Goal: Information Seeking & Learning: Learn about a topic

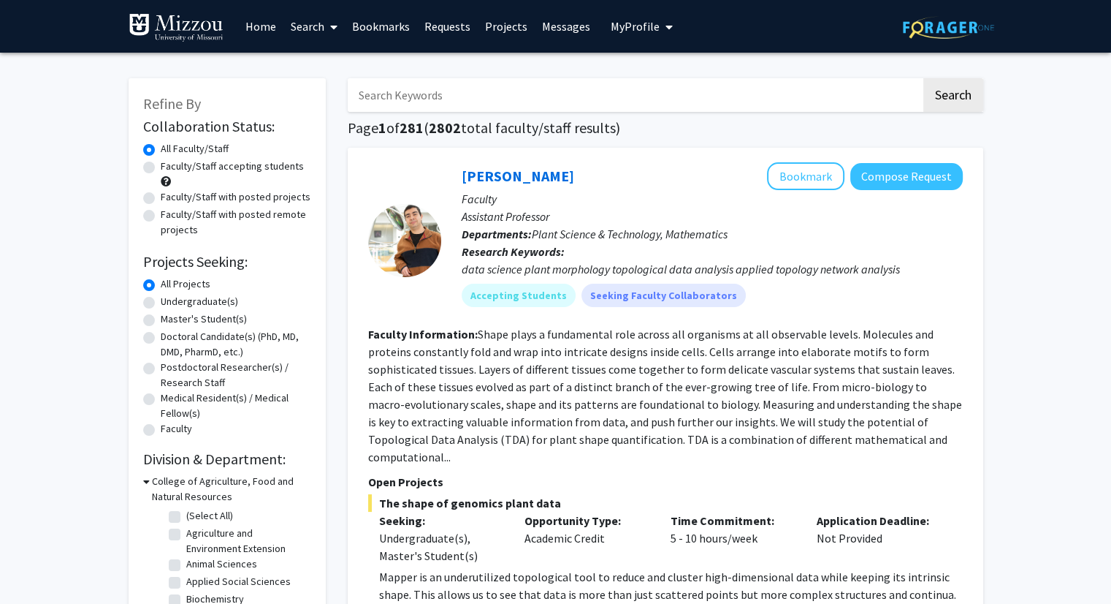
click at [638, 26] on span "My Profile" at bounding box center [635, 26] width 49 height 15
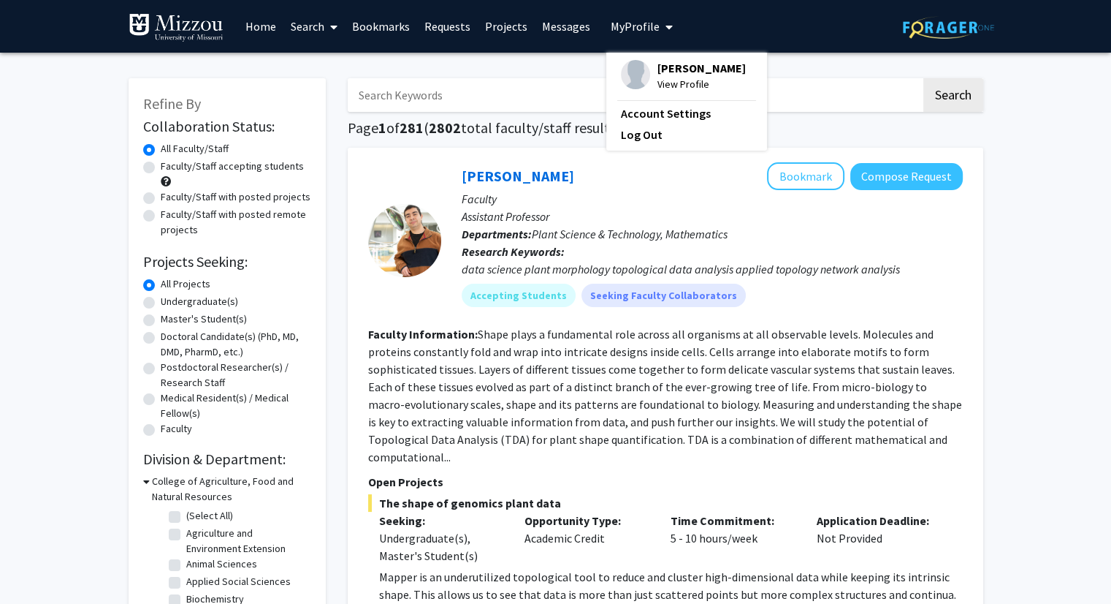
click at [658, 81] on span "View Profile" at bounding box center [702, 84] width 88 height 16
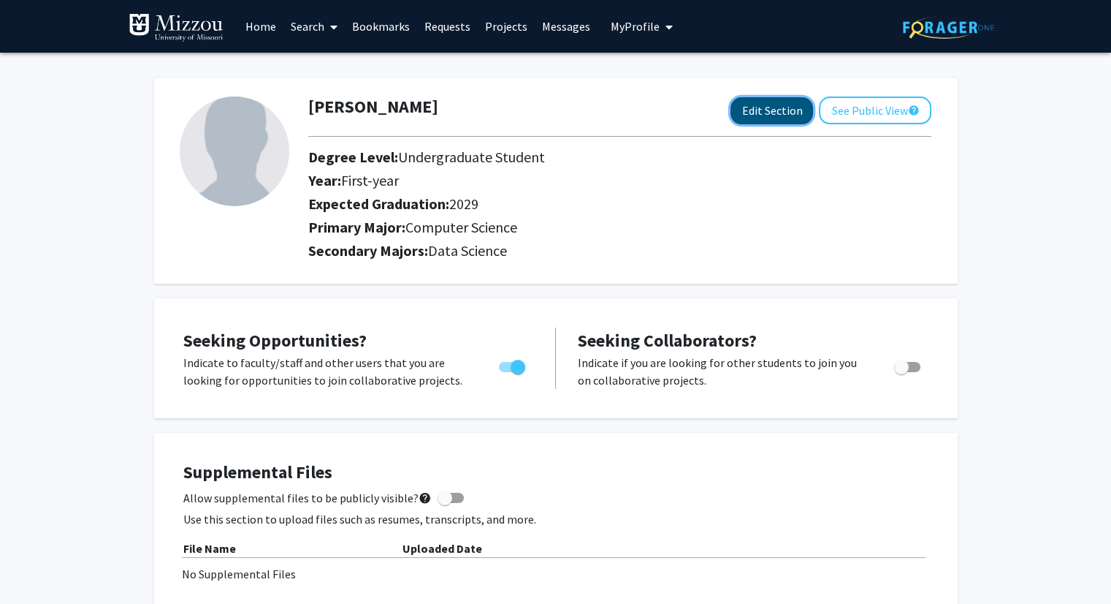
click at [792, 107] on button "Edit Section" at bounding box center [772, 110] width 83 height 27
select select "first-year"
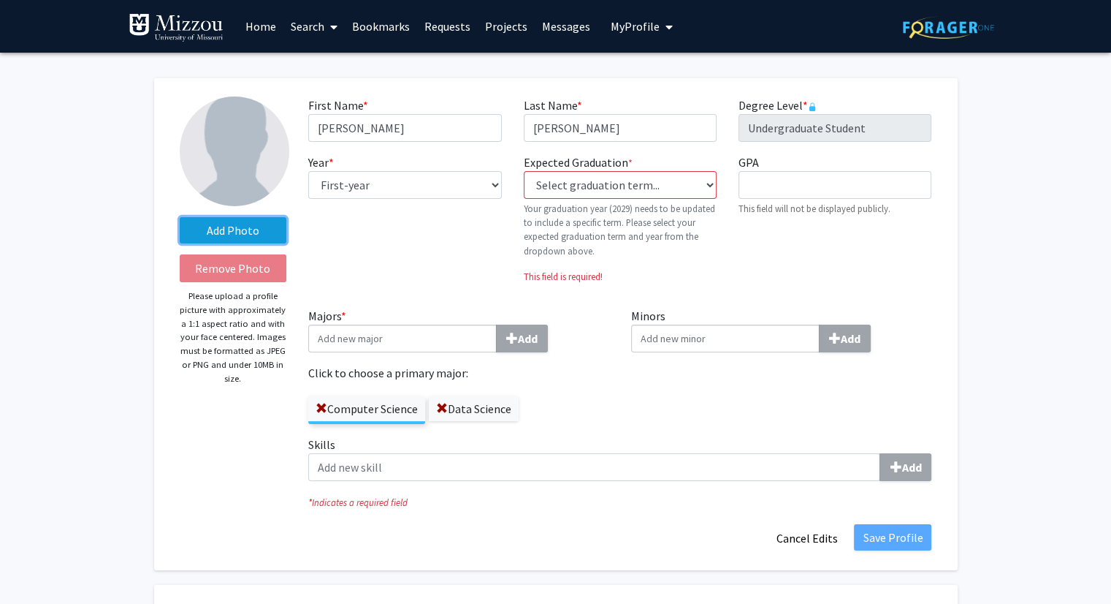
click at [238, 226] on label "Add Photo" at bounding box center [233, 230] width 107 height 26
click at [0, 0] on input "Add Photo" at bounding box center [0, 0] width 0 height 0
click at [505, 167] on div "Year * required --- First-year Sophomore Junior Senior Postbaccalaureate Certif…" at bounding box center [404, 224] width 215 height 142
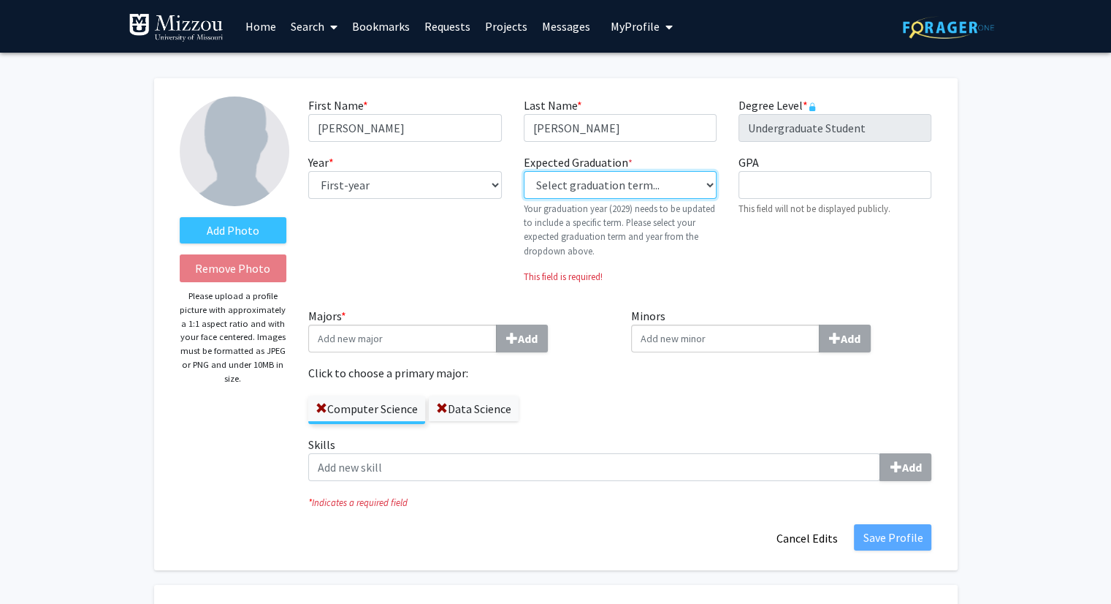
click at [542, 180] on select "Select graduation term... Previous: 2029 (Please select a specific term) Spring…" at bounding box center [620, 185] width 193 height 28
select select "46: spring_2029"
click at [524, 171] on select "Select graduation term... Previous: 2029 (Please select a specific term) Spring…" at bounding box center [620, 185] width 193 height 28
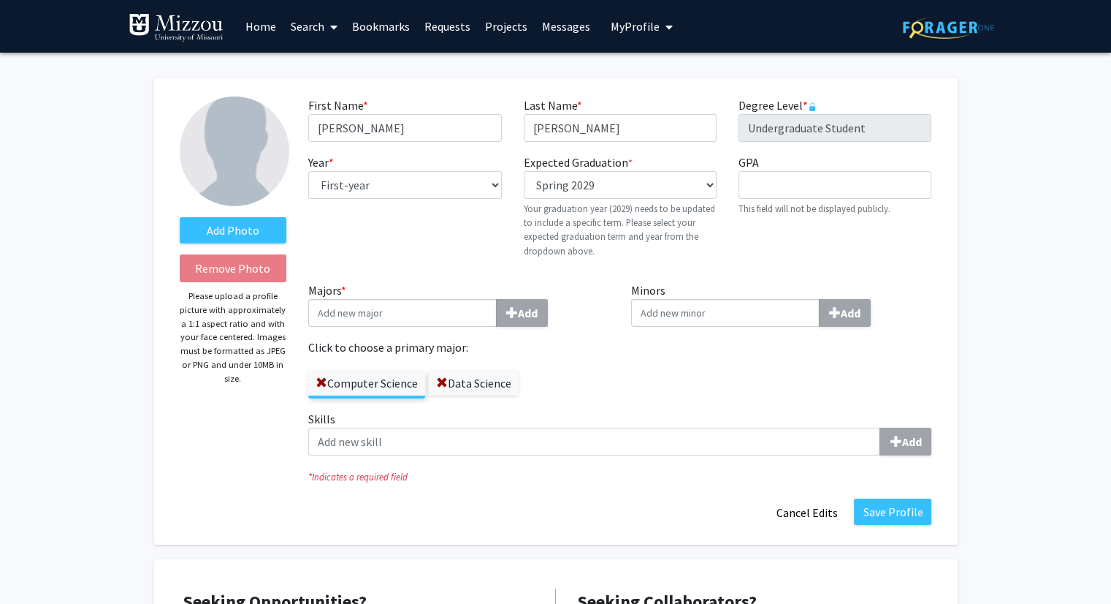
click at [599, 290] on label "Majors * Add" at bounding box center [458, 303] width 301 height 45
click at [497, 299] on input "Majors * Add" at bounding box center [402, 313] width 189 height 28
click at [872, 515] on button "Save Profile" at bounding box center [892, 511] width 77 height 26
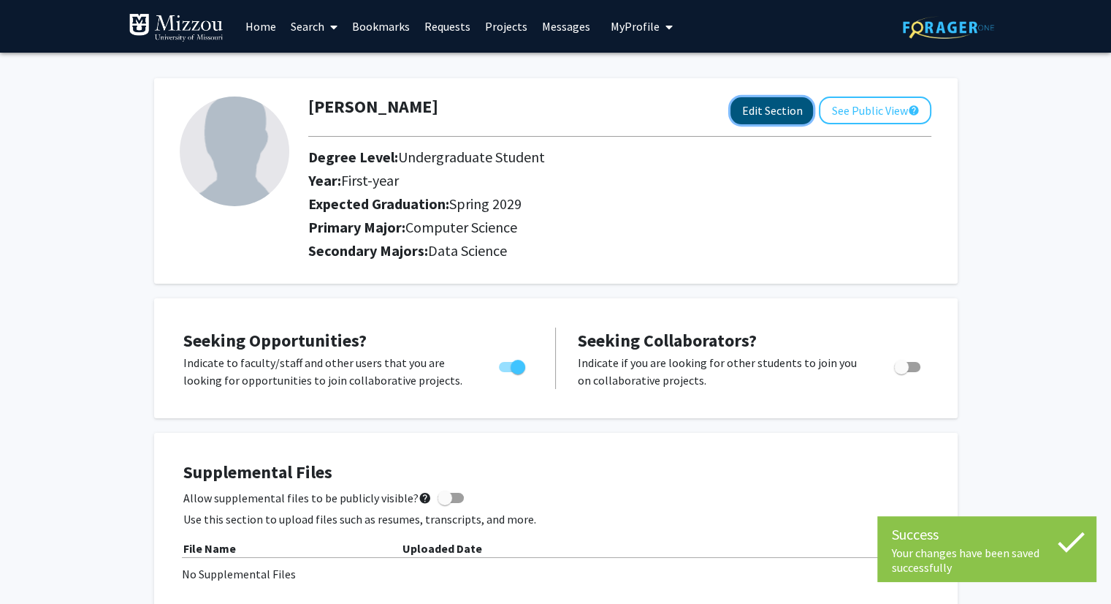
click at [780, 114] on button "Edit Section" at bounding box center [772, 110] width 83 height 27
select select "first-year"
select select "45: spring_2029"
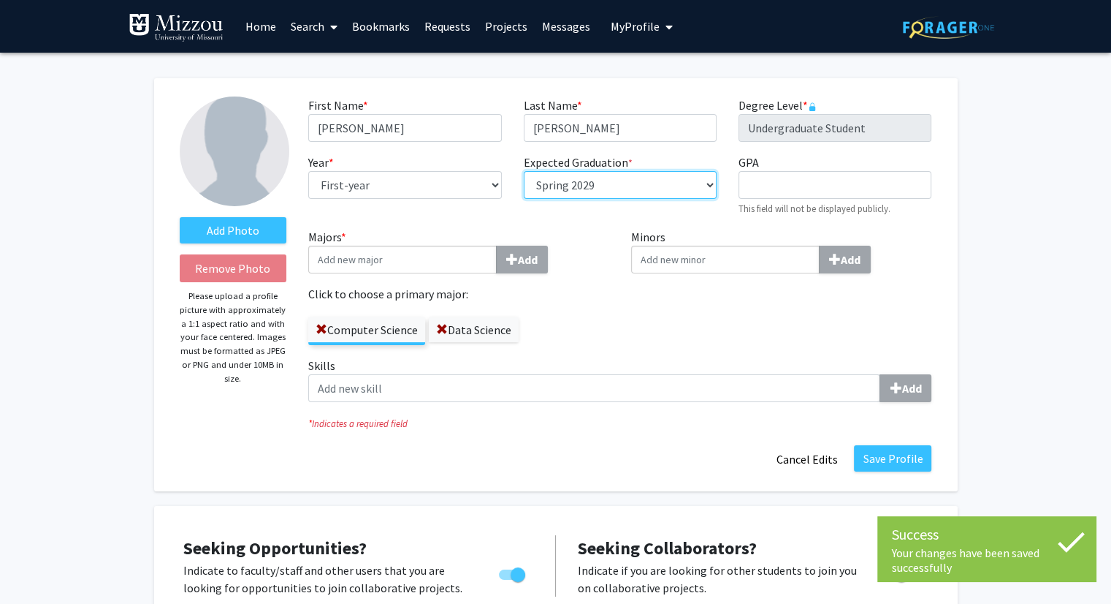
click at [650, 197] on select "Select graduation term... Spring 2018 Summer 2018 Fall 2018 Winter 2018 Spring …" at bounding box center [620, 185] width 193 height 28
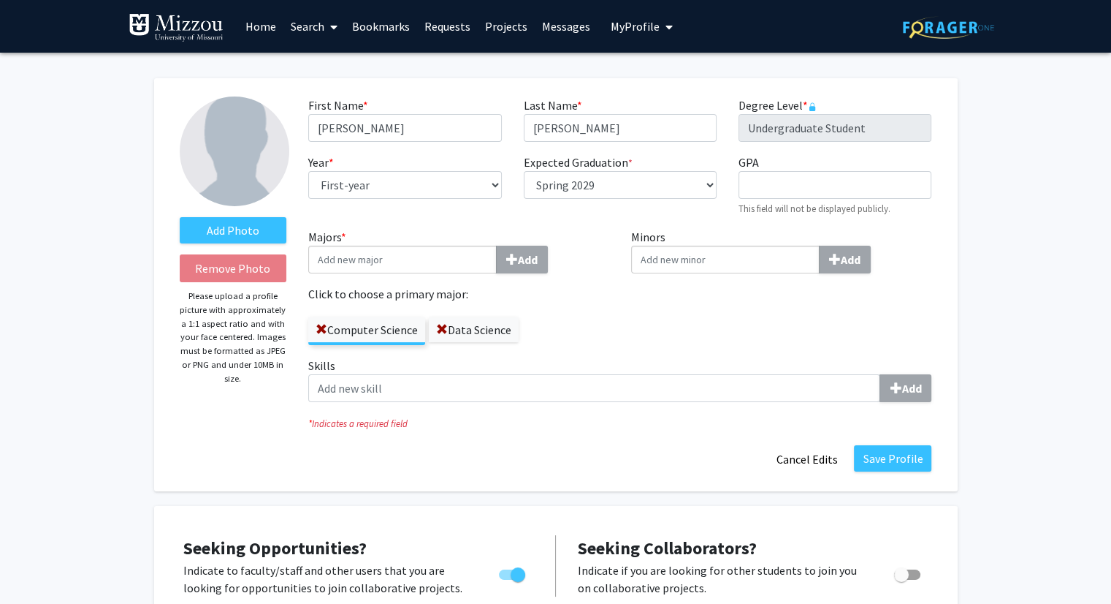
click at [786, 237] on label "Minors Add" at bounding box center [781, 250] width 301 height 45
click at [786, 246] on input "Minors Add" at bounding box center [725, 260] width 189 height 28
click at [403, 192] on select "--- First-year Sophomore Junior Senior Postbaccalaureate Certificate" at bounding box center [404, 185] width 193 height 28
click at [408, 185] on select "--- First-year Sophomore Junior Senior Postbaccalaureate Certificate" at bounding box center [404, 185] width 193 height 28
click at [403, 217] on div "First Name * required [PERSON_NAME] Last Name * required [PERSON_NAME] Degree L…" at bounding box center [619, 162] width 645 height 132
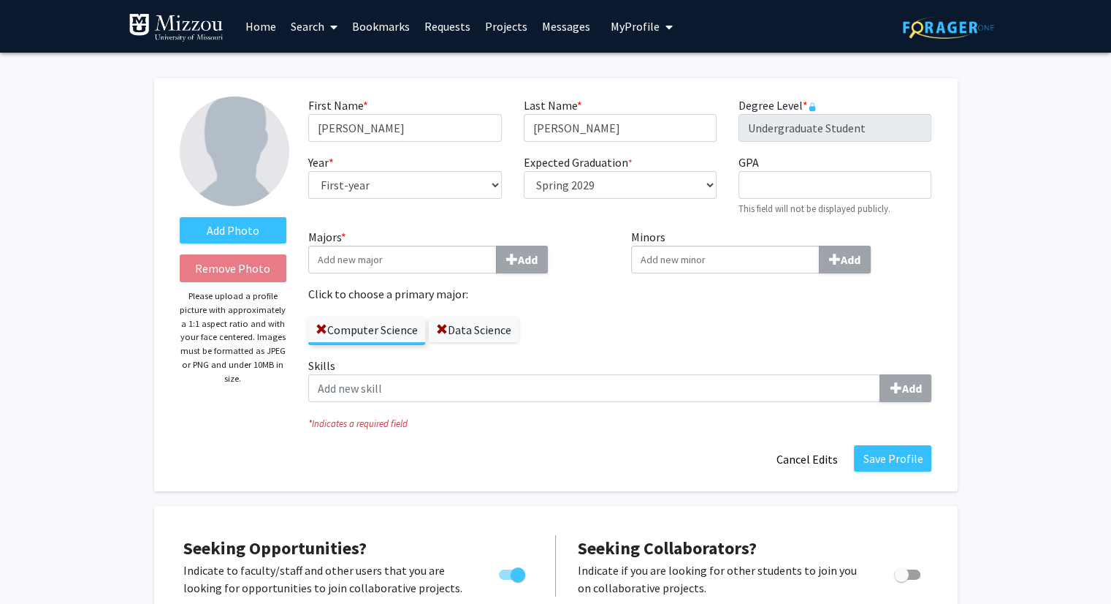
click at [405, 268] on input "Majors * Add" at bounding box center [402, 260] width 189 height 28
click at [416, 240] on label "Majors * Add" at bounding box center [458, 250] width 301 height 45
click at [416, 246] on input "Majors * Add" at bounding box center [402, 260] width 189 height 28
click at [658, 246] on input "Minors Add" at bounding box center [725, 260] width 189 height 28
click at [661, 254] on input "Minors Add" at bounding box center [725, 260] width 189 height 28
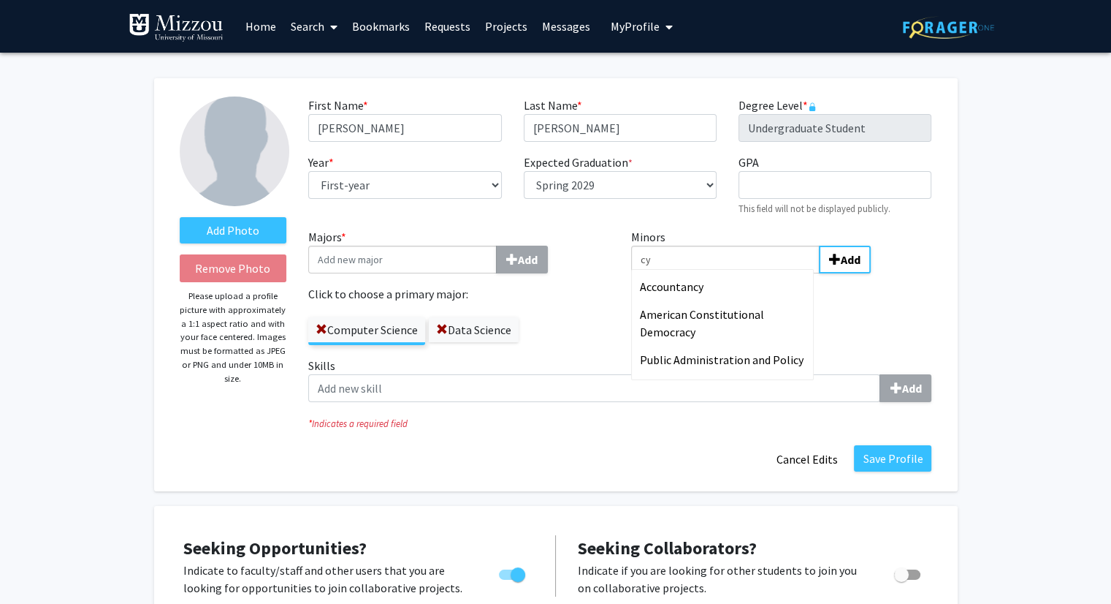
type input "c"
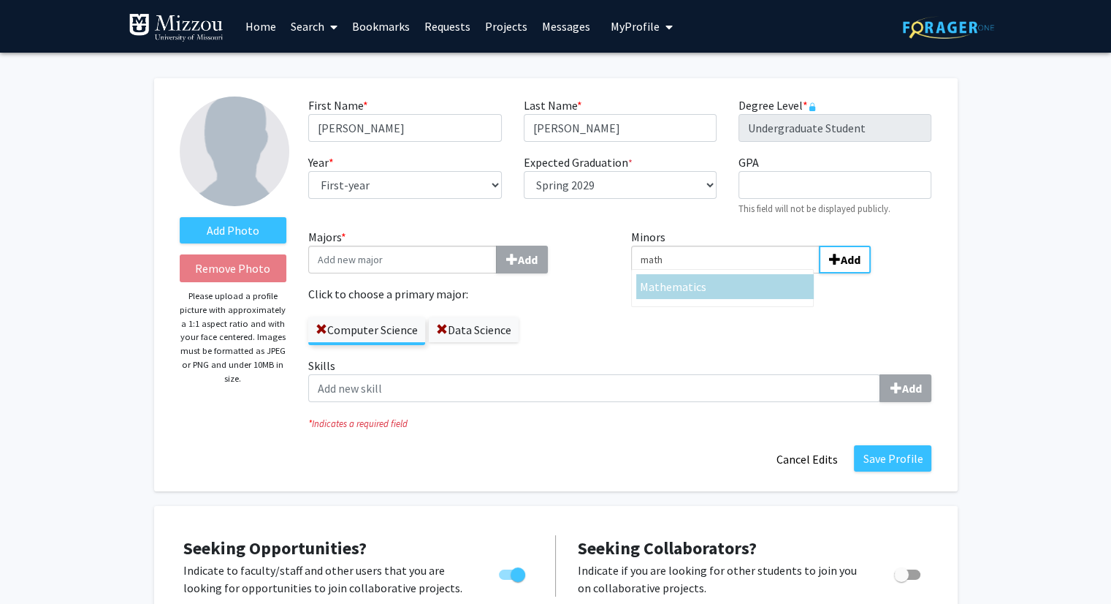
type input "math"
click at [685, 295] on div "Math ematics" at bounding box center [725, 286] width 178 height 25
click at [685, 273] on input "math" at bounding box center [725, 260] width 189 height 28
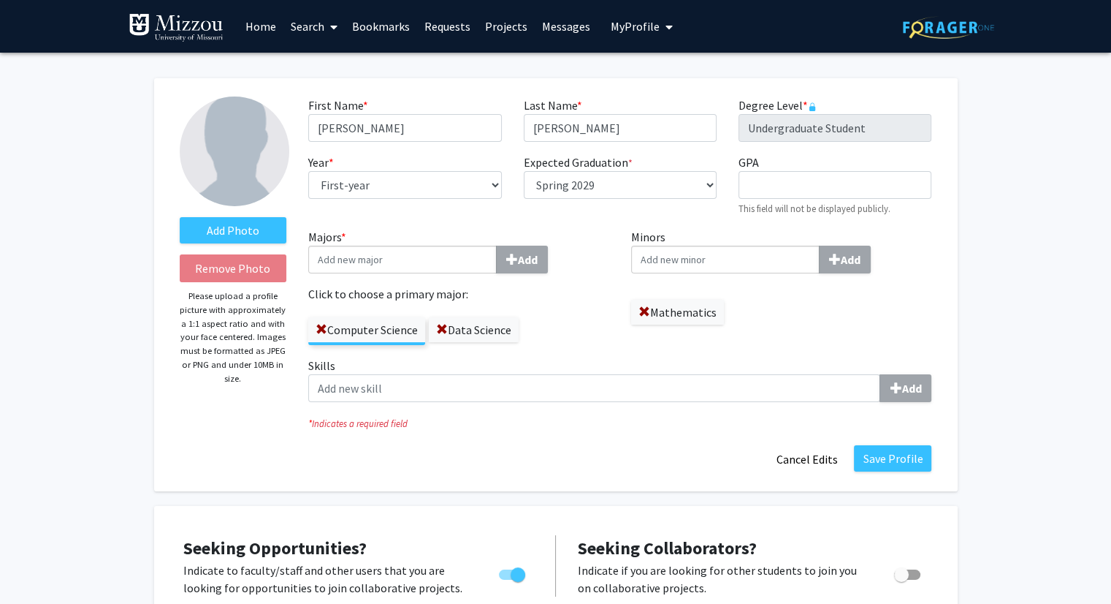
click at [787, 324] on div "Mathematics" at bounding box center [781, 304] width 301 height 39
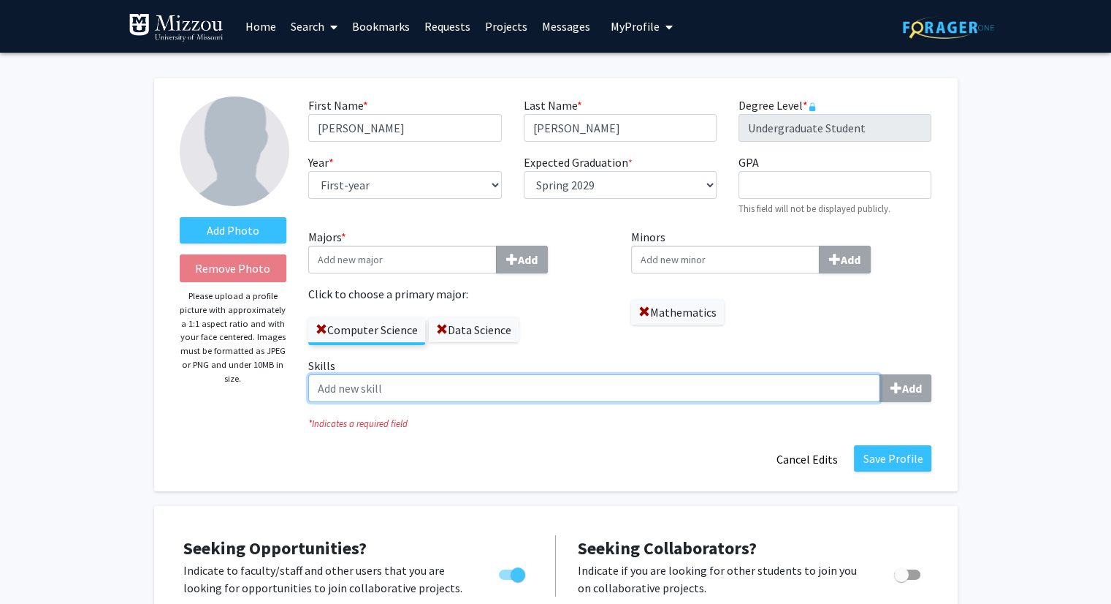
click at [682, 392] on input "Skills Add" at bounding box center [594, 388] width 572 height 28
type input "C"
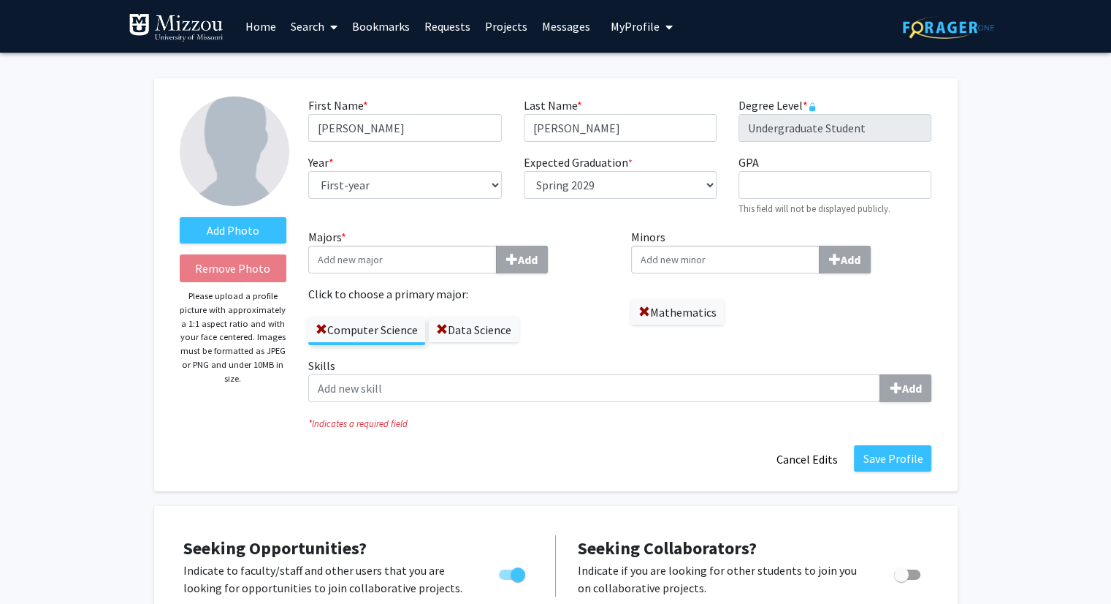
click at [589, 477] on div "Add Photo Remove Photo Please upload a profile picture with approximately a 1:1…" at bounding box center [556, 284] width 804 height 413
click at [921, 463] on button "Save Profile" at bounding box center [892, 458] width 77 height 26
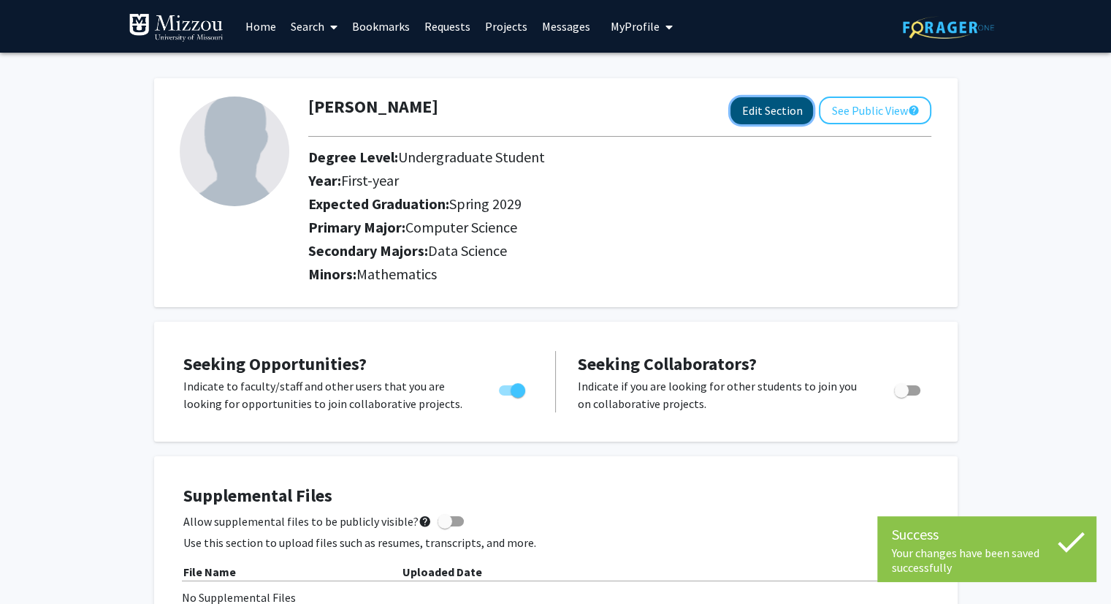
click at [742, 108] on button "Edit Section" at bounding box center [772, 110] width 83 height 27
select select "first-year"
select select "45: spring_2029"
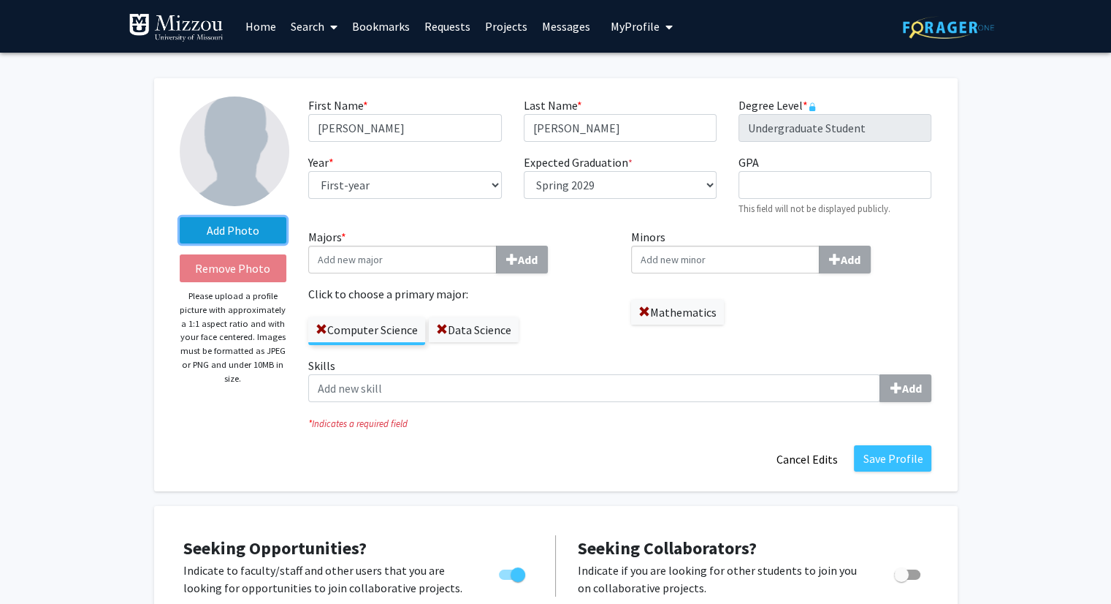
click at [237, 228] on label "Add Photo" at bounding box center [233, 230] width 107 height 26
click at [0, 0] on input "Add Photo" at bounding box center [0, 0] width 0 height 0
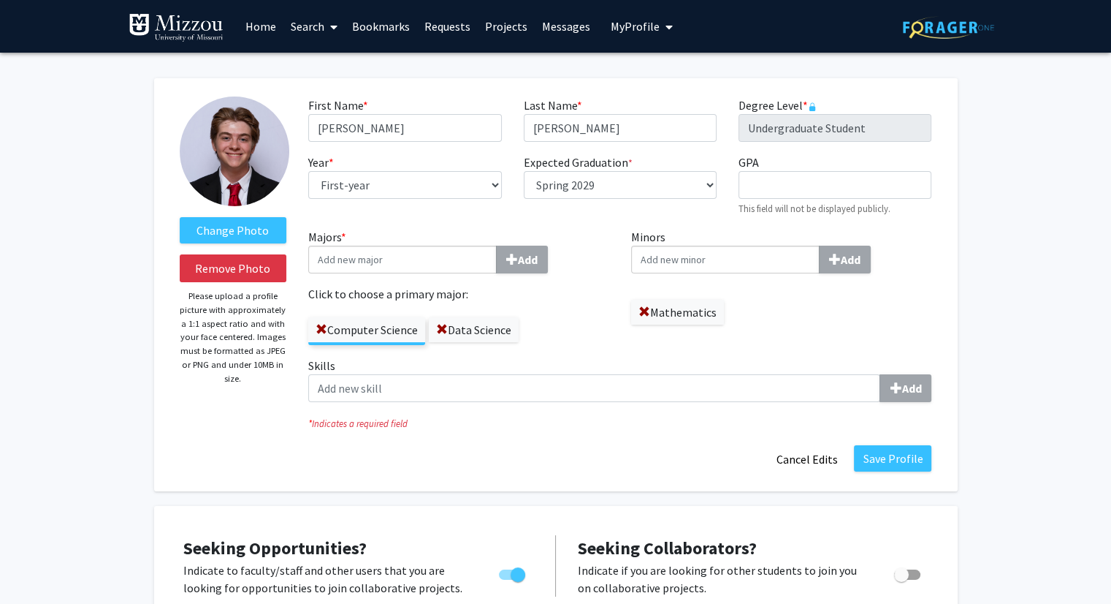
click at [558, 486] on div "Change Photo Remove Photo Please upload a profile picture with approximately a …" at bounding box center [556, 284] width 804 height 413
click at [890, 445] on button "Save Profile" at bounding box center [892, 458] width 77 height 26
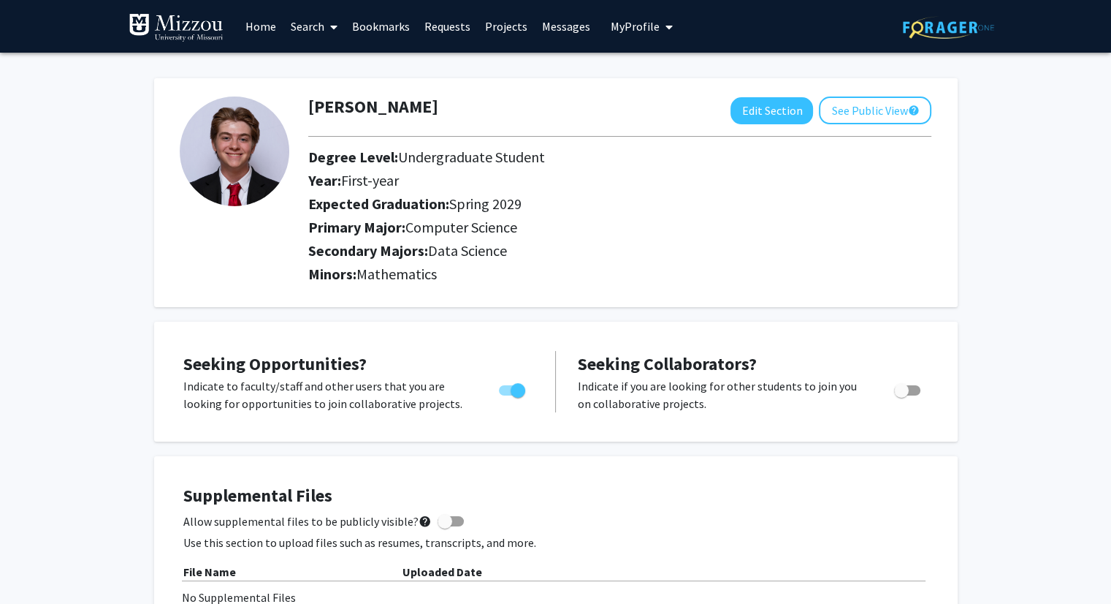
click at [205, 28] on img at bounding box center [176, 27] width 95 height 29
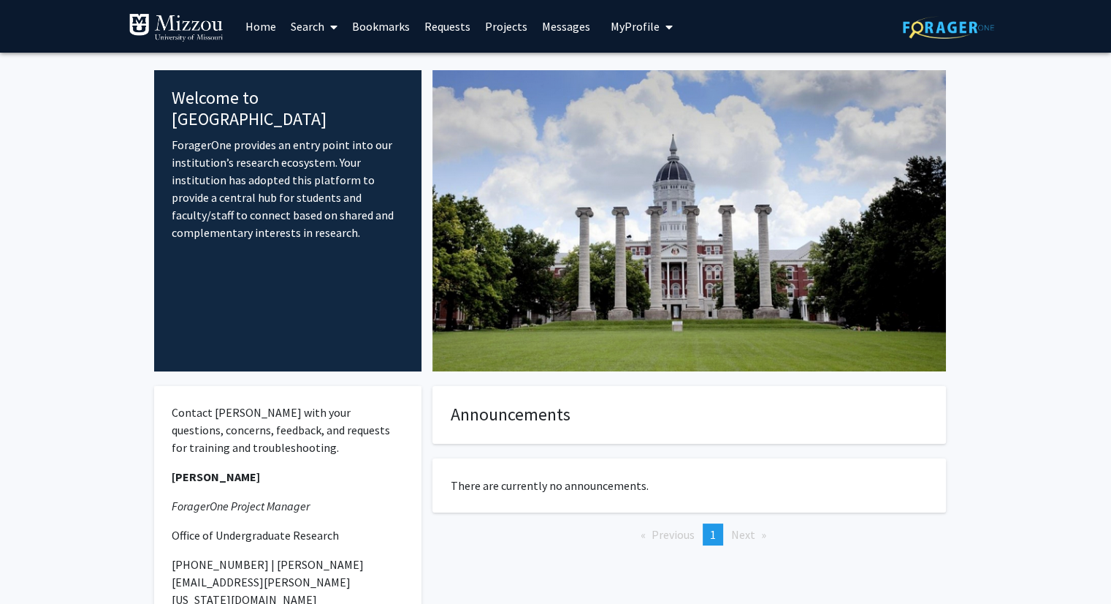
click at [308, 25] on link "Search" at bounding box center [314, 26] width 61 height 51
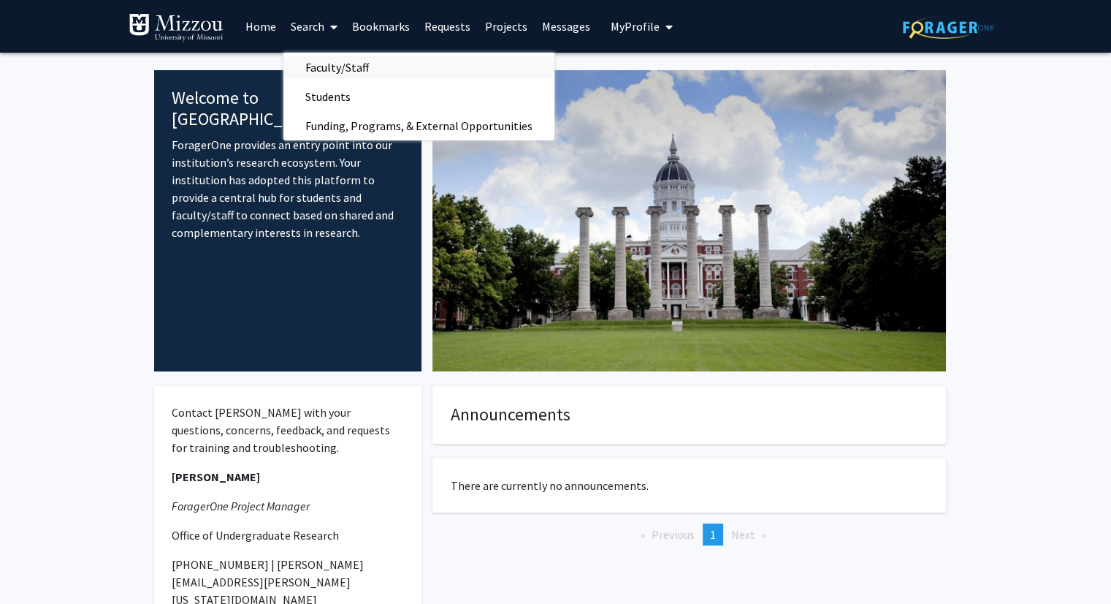
click at [363, 70] on span "Faculty/Staff" at bounding box center [337, 67] width 107 height 29
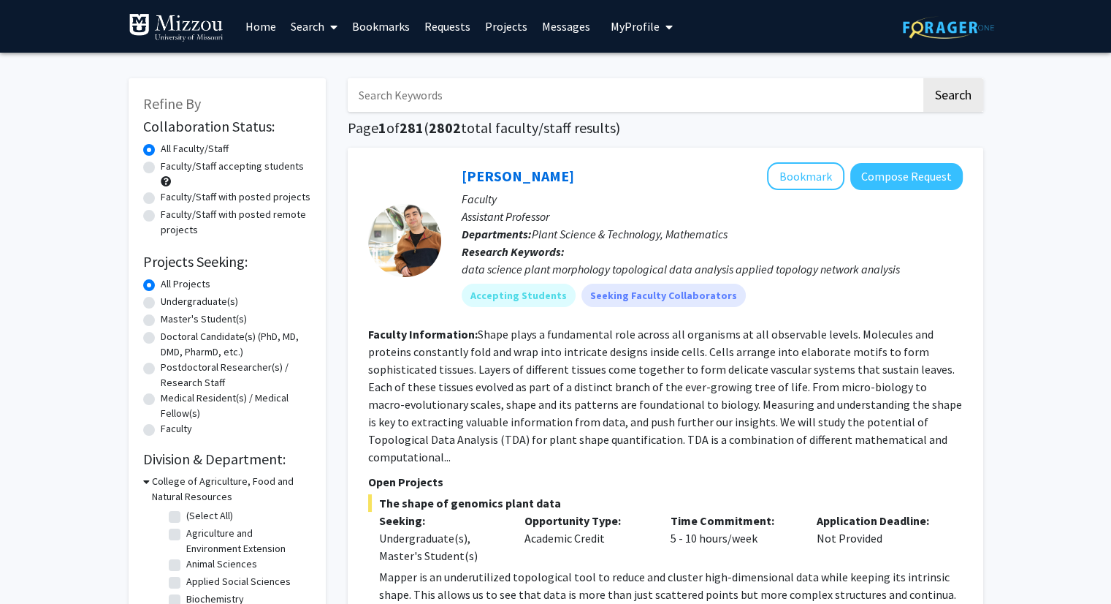
click at [507, 31] on link "Projects" at bounding box center [506, 26] width 57 height 51
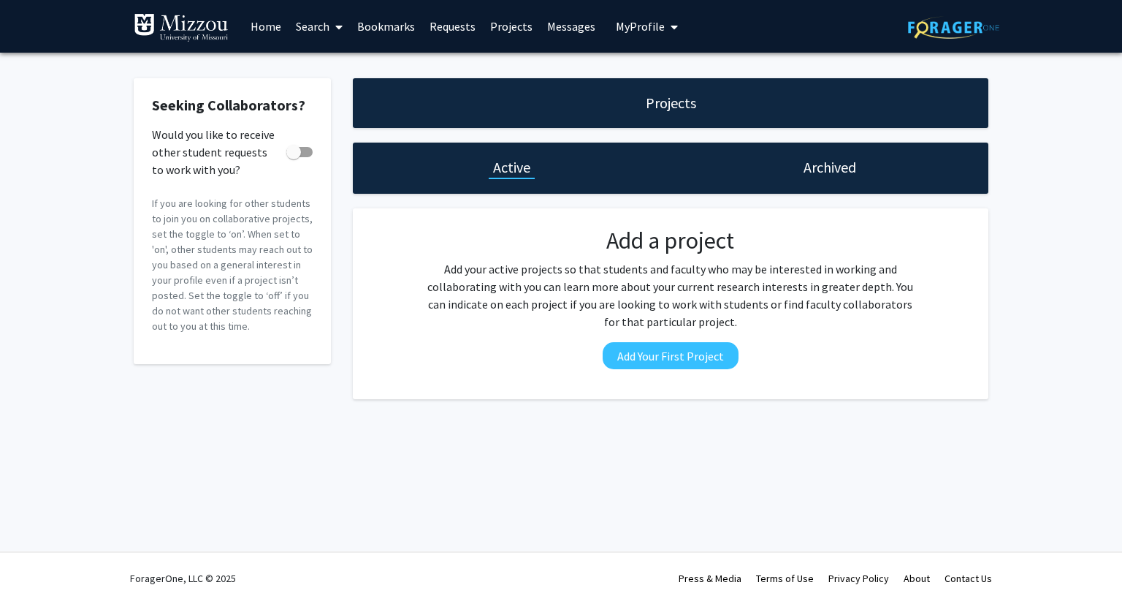
click at [363, 21] on link "Bookmarks" at bounding box center [386, 26] width 72 height 51
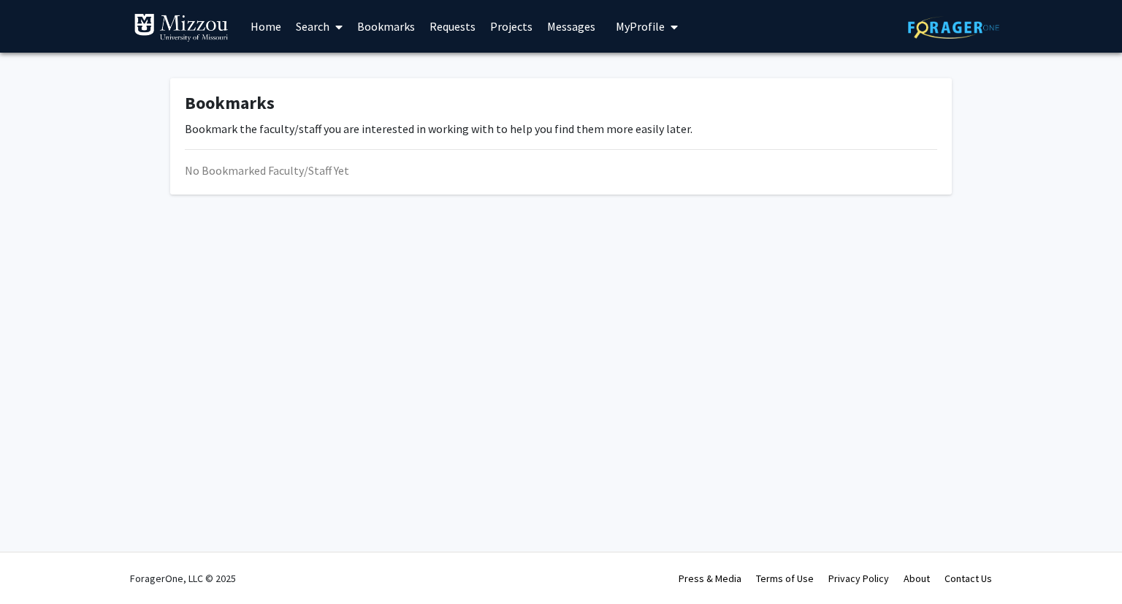
click at [340, 30] on icon at bounding box center [338, 27] width 7 height 12
click at [344, 63] on span "Faculty/Staff" at bounding box center [342, 67] width 107 height 29
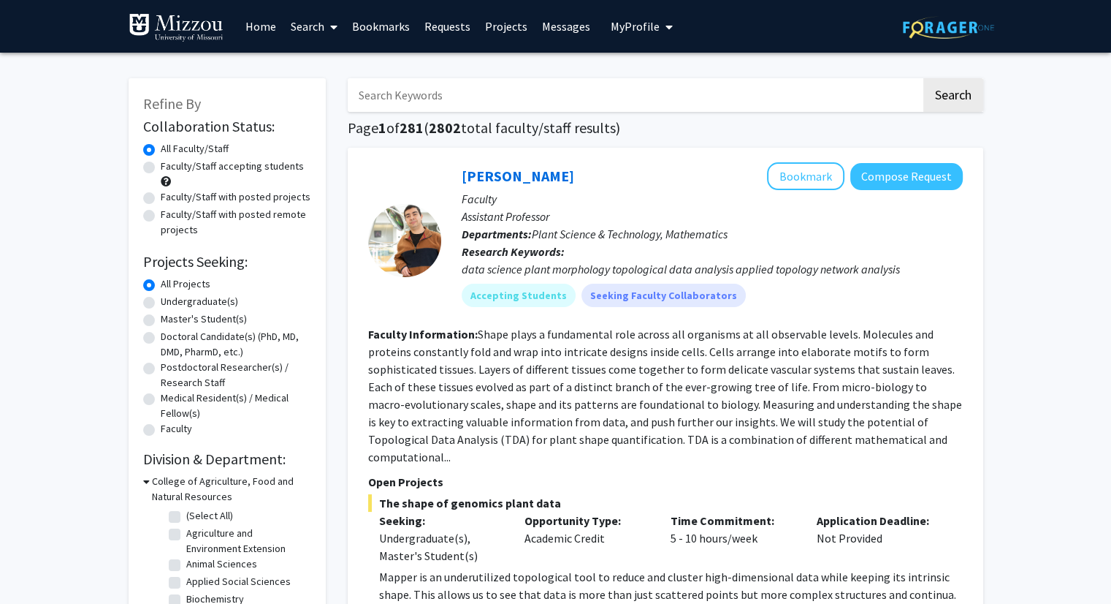
click at [219, 164] on label "Faculty/Staff accepting students" at bounding box center [232, 166] width 143 height 15
click at [170, 164] on input "Faculty/Staff accepting students" at bounding box center [165, 163] width 9 height 9
radio input "true"
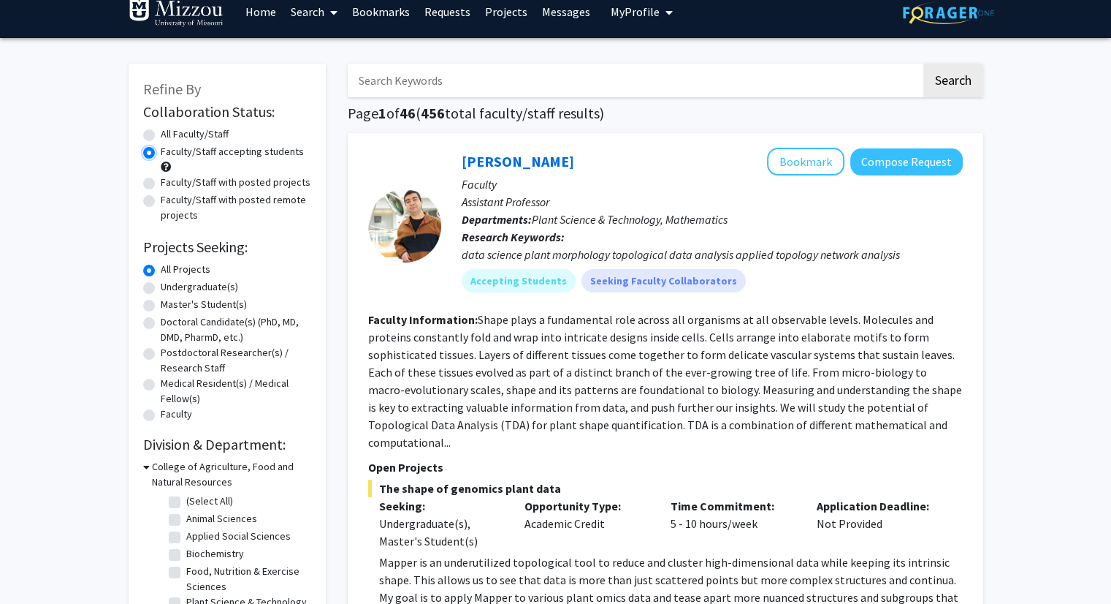
scroll to position [16, 0]
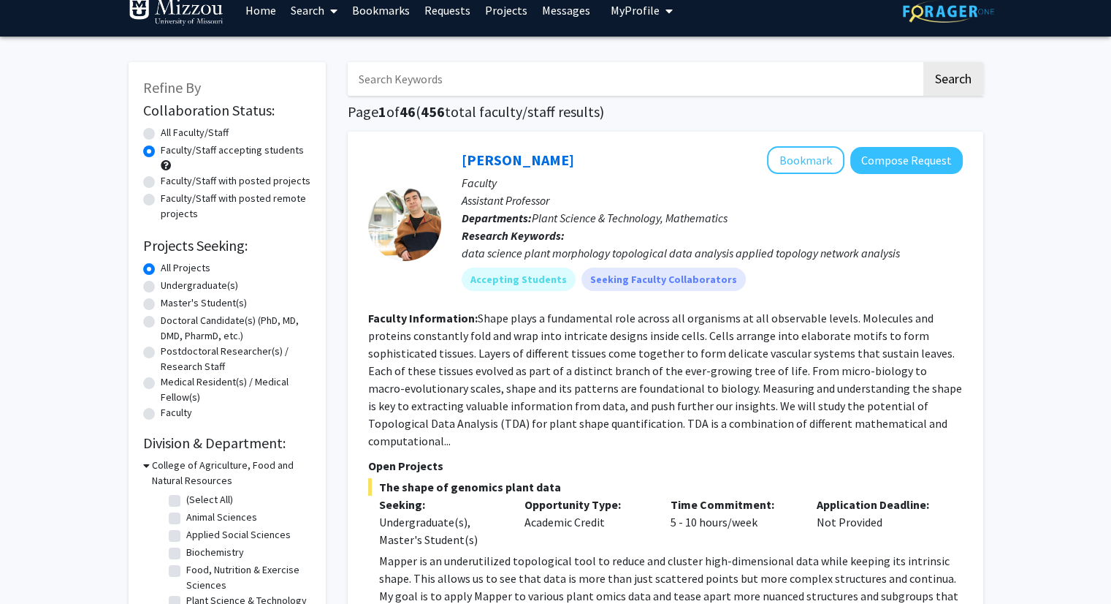
click at [171, 282] on label "Undergraduate(s)" at bounding box center [199, 285] width 77 height 15
click at [170, 282] on input "Undergraduate(s)" at bounding box center [165, 282] width 9 height 9
radio input "true"
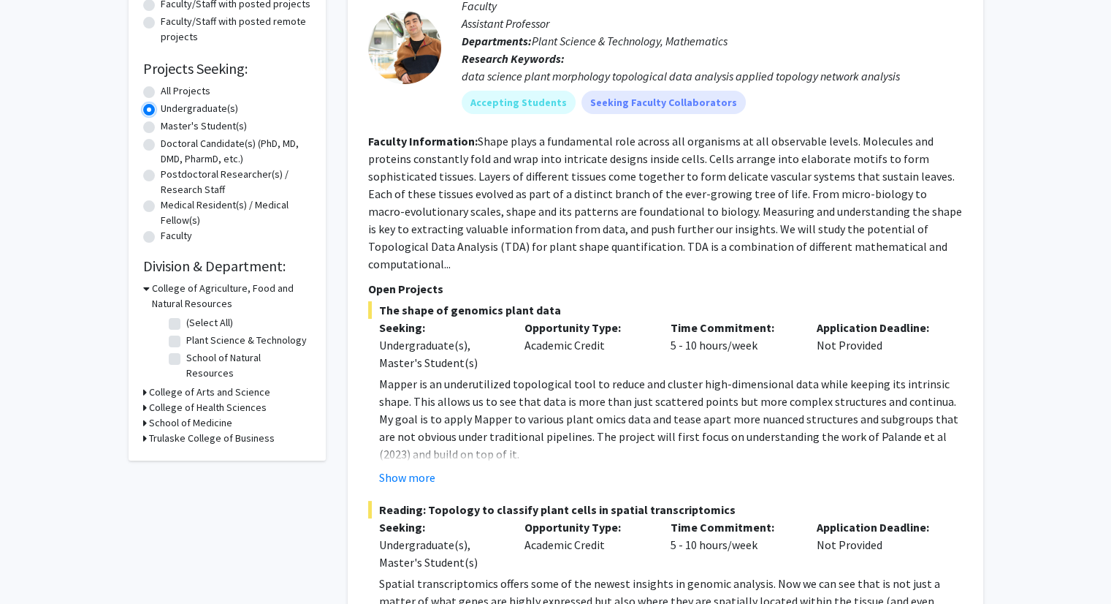
scroll to position [194, 0]
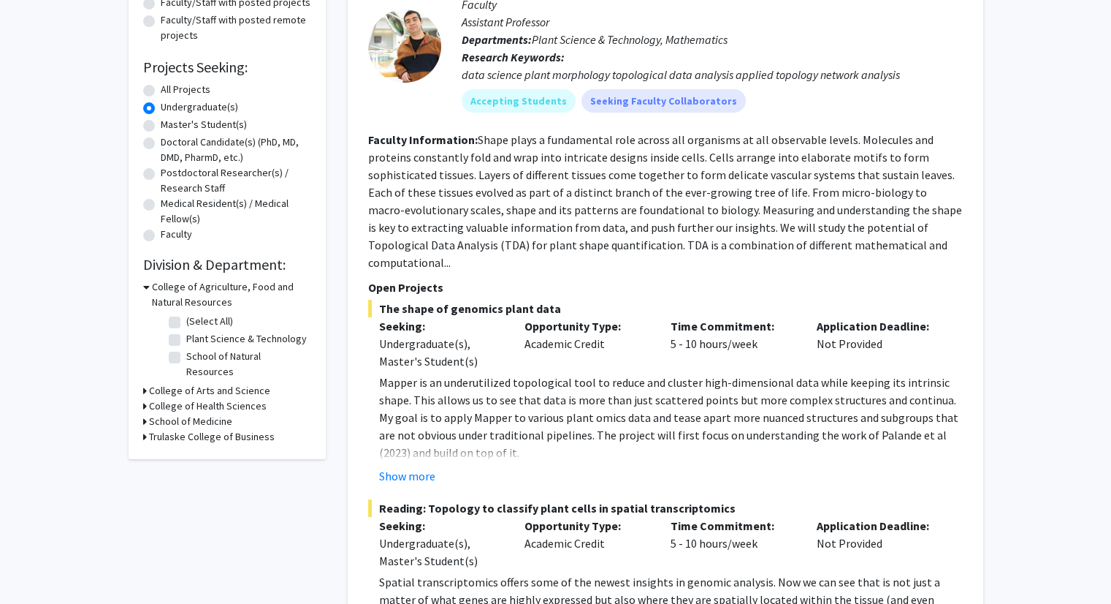
click at [168, 290] on h3 "College of Agriculture, Food and Natural Resources" at bounding box center [231, 294] width 159 height 31
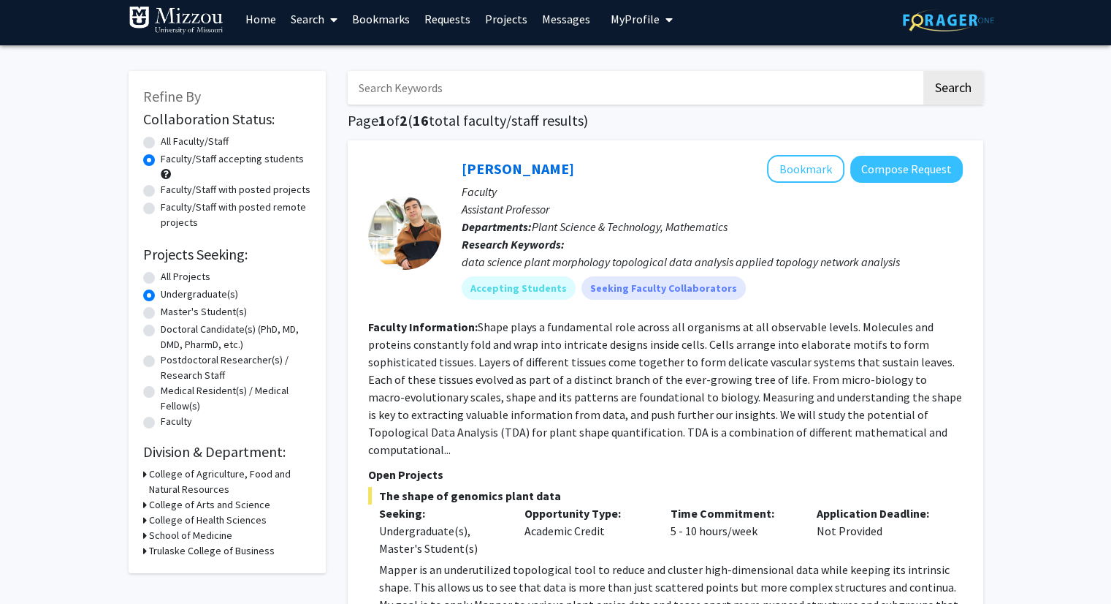
scroll to position [8, 0]
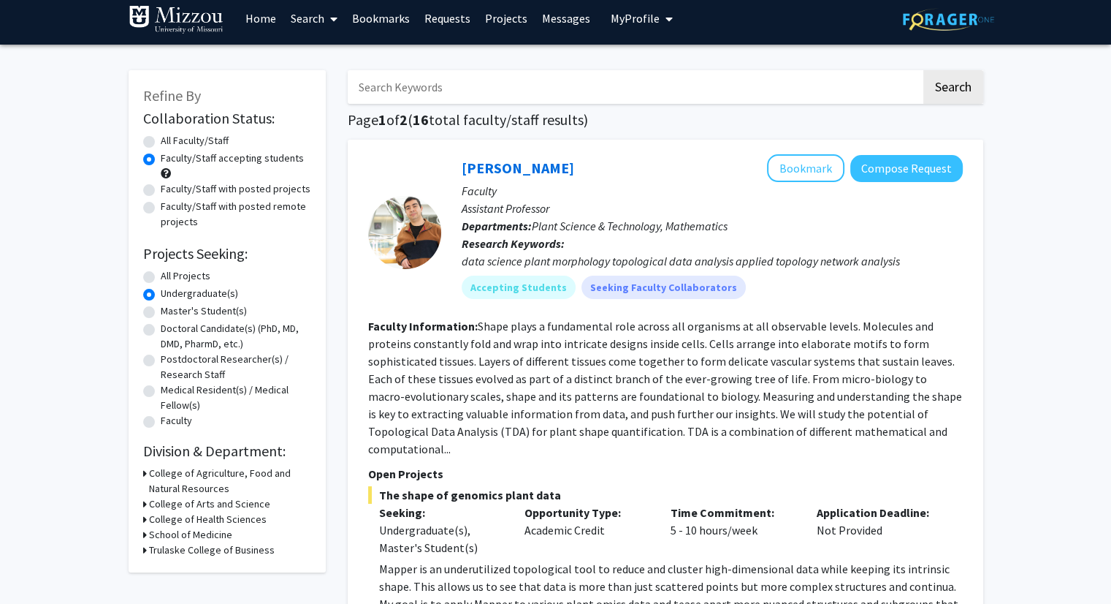
click at [161, 278] on label "All Projects" at bounding box center [186, 275] width 50 height 15
click at [161, 278] on input "All Projects" at bounding box center [165, 272] width 9 height 9
radio input "true"
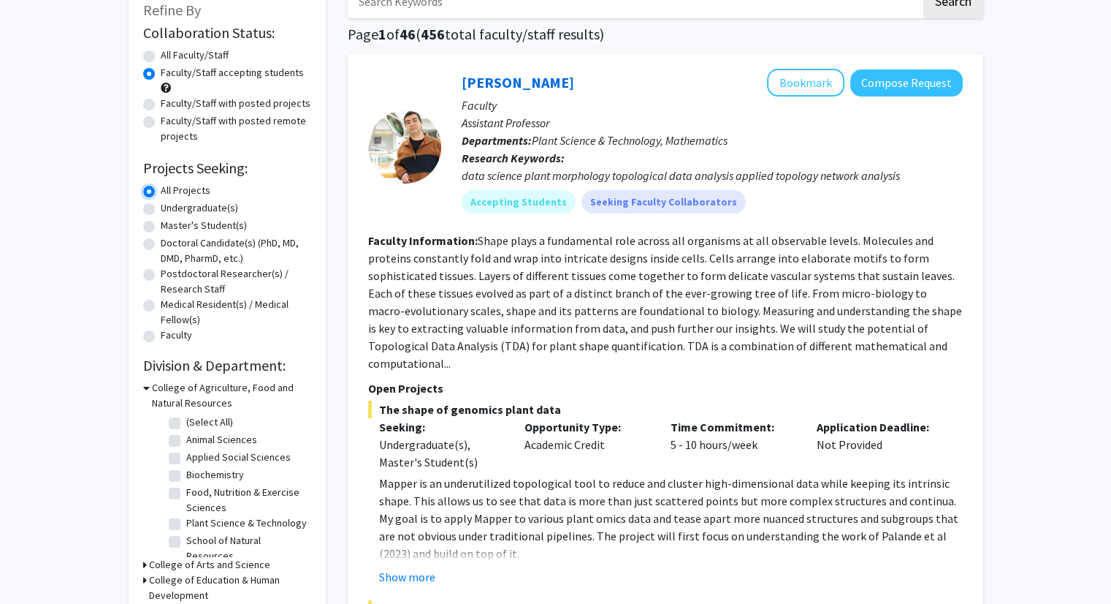
scroll to position [95, 0]
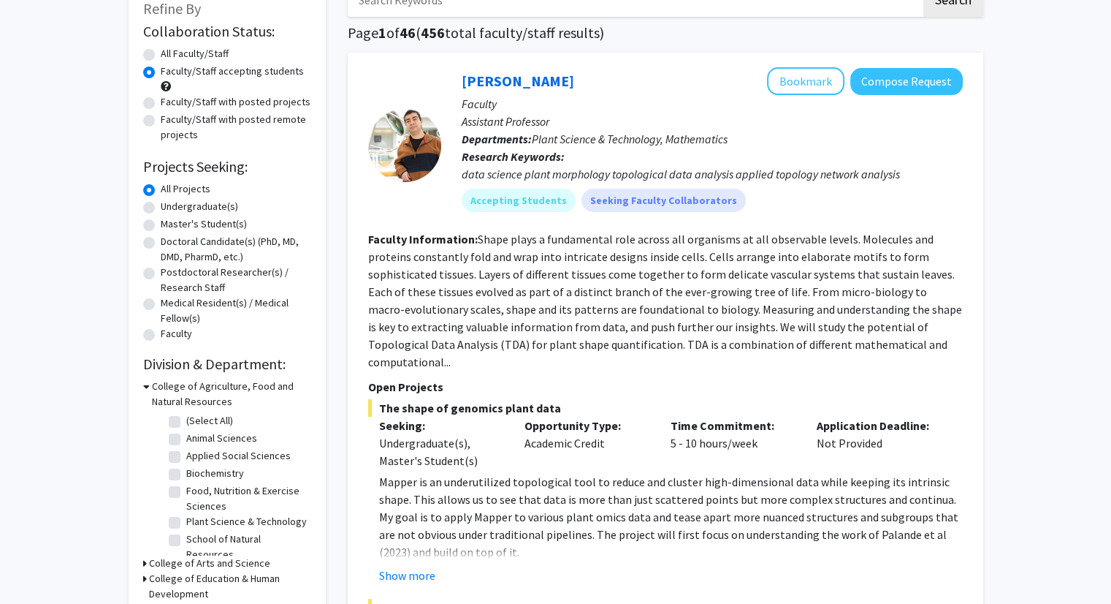
click at [161, 56] on label "All Faculty/Staff" at bounding box center [195, 53] width 68 height 15
click at [161, 56] on input "All Faculty/Staff" at bounding box center [165, 50] width 9 height 9
radio input "true"
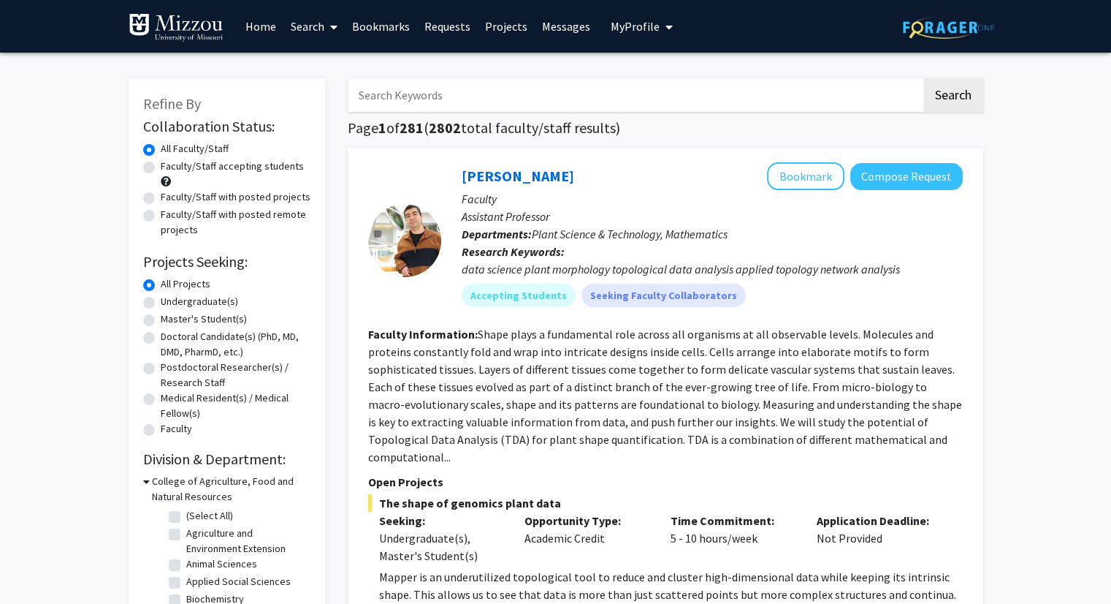
click at [165, 302] on label "Undergraduate(s)" at bounding box center [199, 301] width 77 height 15
click at [165, 302] on input "Undergraduate(s)" at bounding box center [165, 298] width 9 height 9
radio input "true"
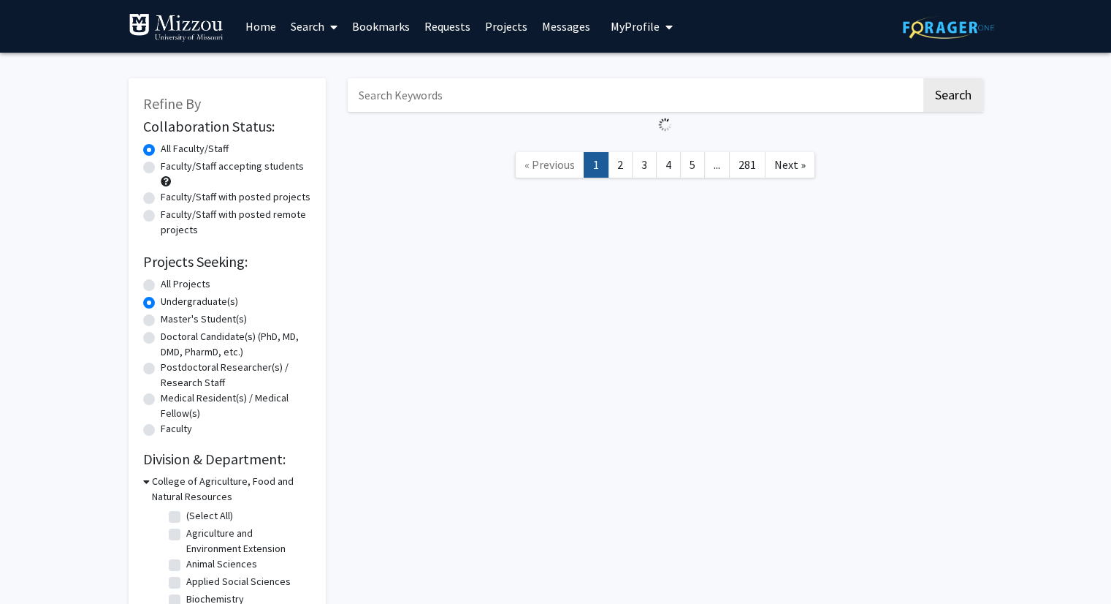
click at [69, 301] on div "Refine By Collaboration Status: Collaboration Status All Faculty/Staff Collabor…" at bounding box center [555, 521] width 1111 height 937
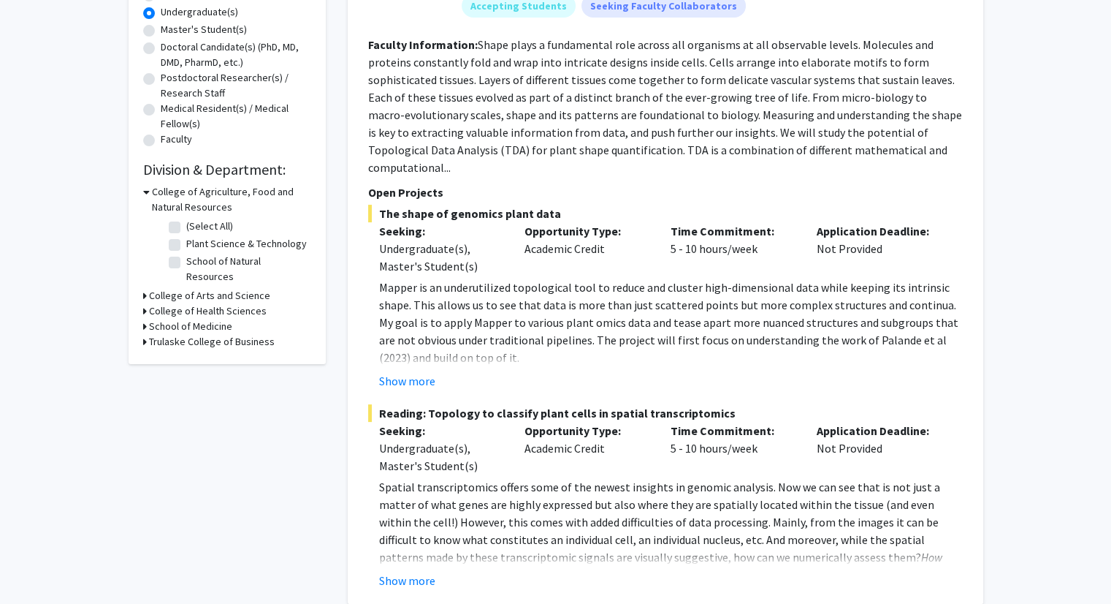
scroll to position [231, 0]
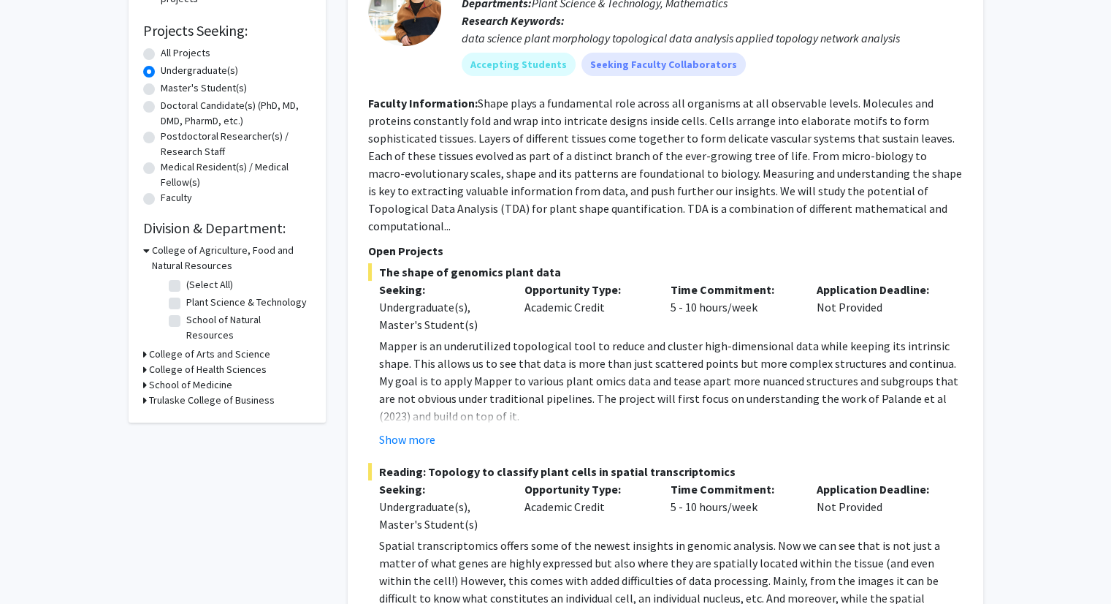
click at [162, 255] on h3 "College of Agriculture, Food and Natural Resources" at bounding box center [231, 258] width 159 height 31
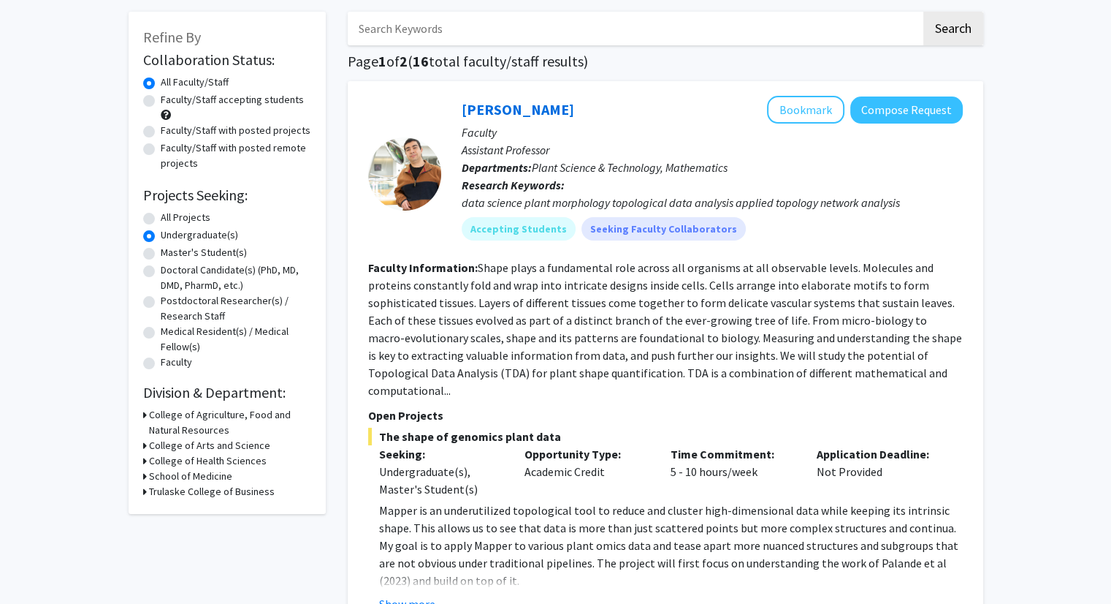
scroll to position [67, 0]
click at [186, 100] on label "Faculty/Staff accepting students" at bounding box center [232, 98] width 143 height 15
click at [170, 100] on input "Faculty/Staff accepting students" at bounding box center [165, 95] width 9 height 9
radio input "true"
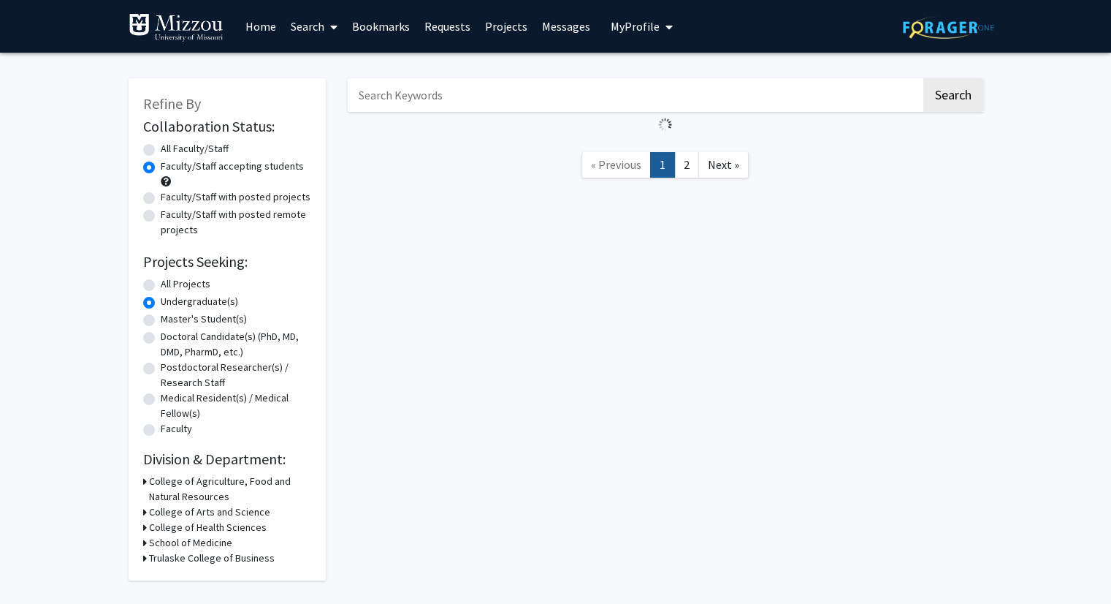
click at [40, 187] on div "Refine By Collaboration Status: Collaboration Status All Faculty/Staff Collabor…" at bounding box center [555, 333] width 1111 height 560
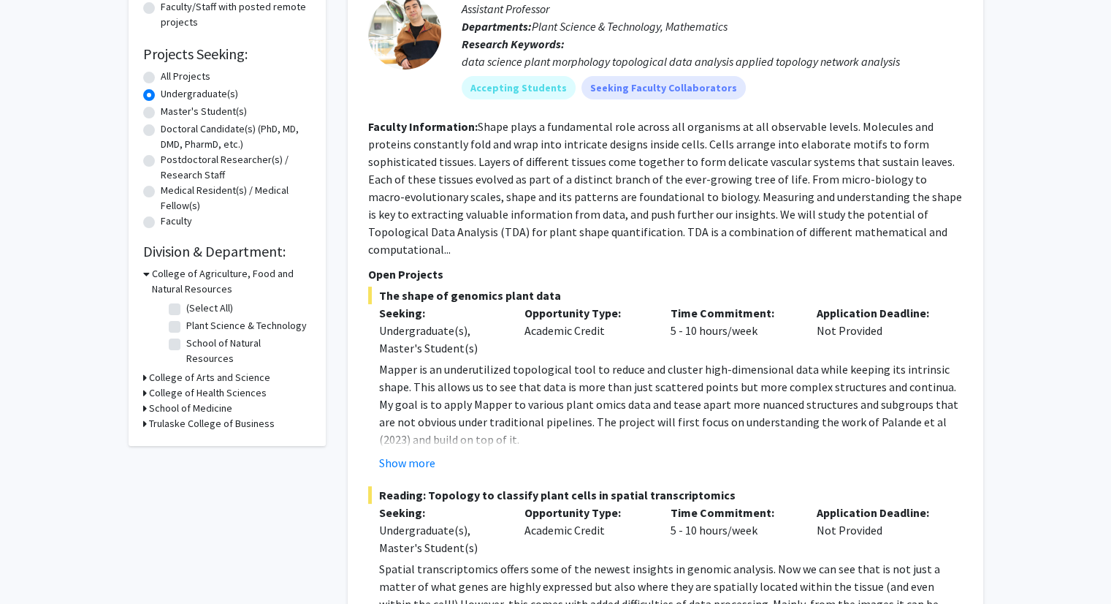
scroll to position [205, 0]
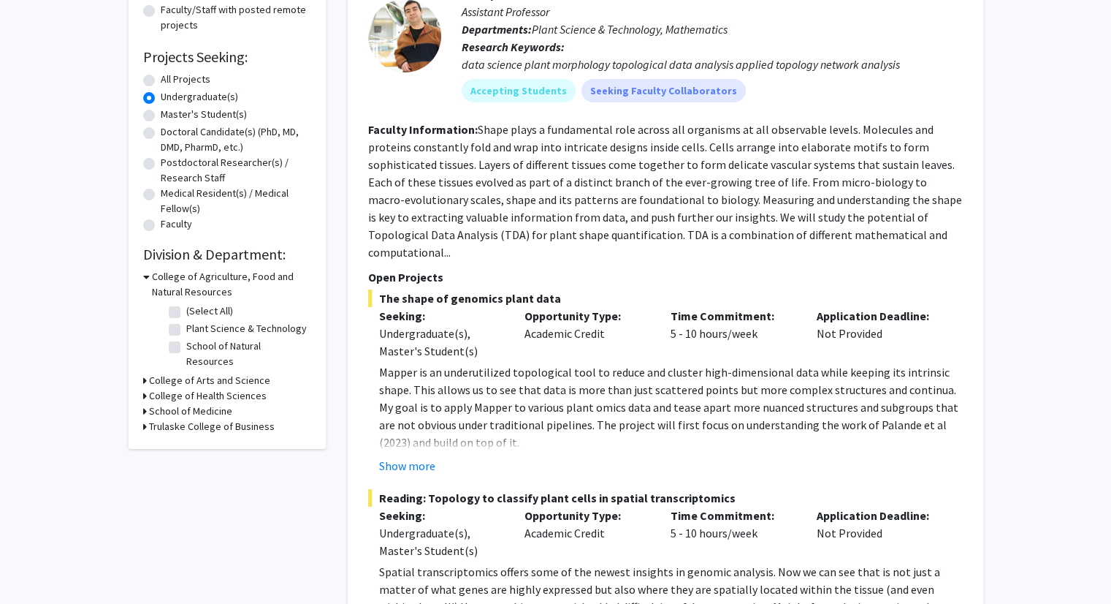
click at [199, 373] on h3 "College of Arts and Science" at bounding box center [209, 380] width 121 height 15
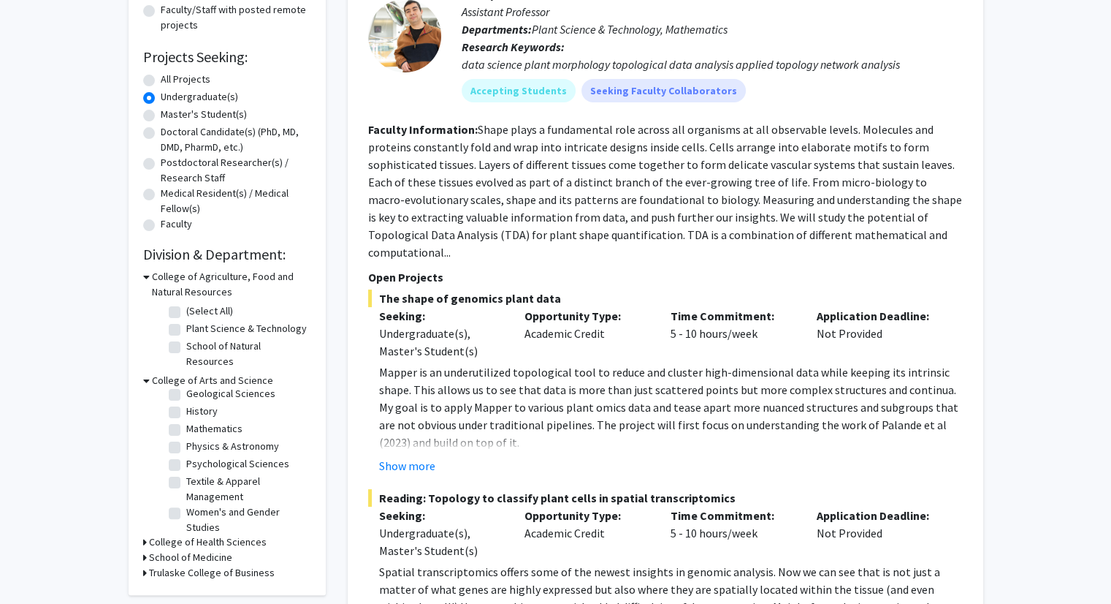
scroll to position [78, 0]
click at [199, 419] on label "Mathematics" at bounding box center [214, 426] width 56 height 15
click at [196, 419] on input "Mathematics" at bounding box center [190, 423] width 9 height 9
checkbox input "true"
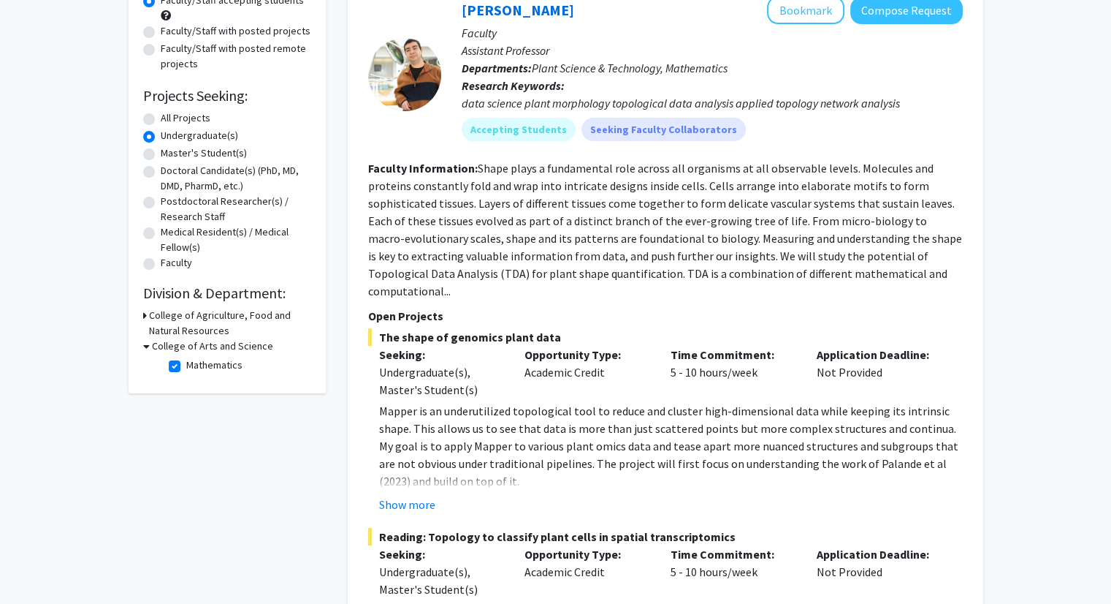
scroll to position [170, 0]
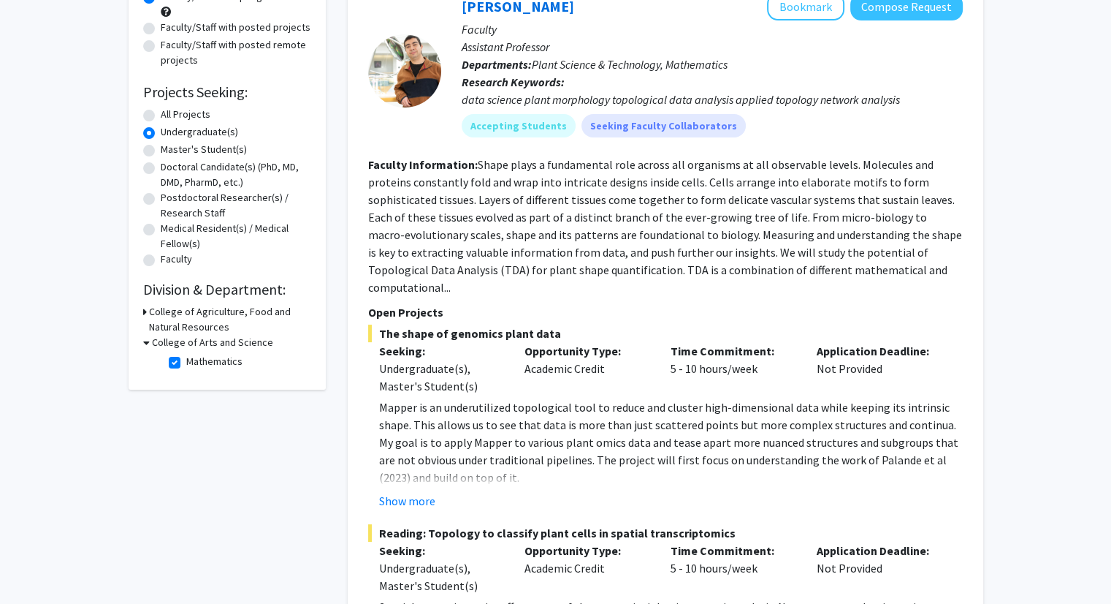
click at [180, 346] on h3 "College of Arts and Science" at bounding box center [212, 342] width 121 height 15
click at [180, 346] on h3 "College of Arts and Science" at bounding box center [209, 342] width 121 height 15
click at [186, 360] on label "Mathematics" at bounding box center [214, 361] width 56 height 15
click at [186, 360] on input "Mathematics" at bounding box center [190, 358] width 9 height 9
checkbox input "false"
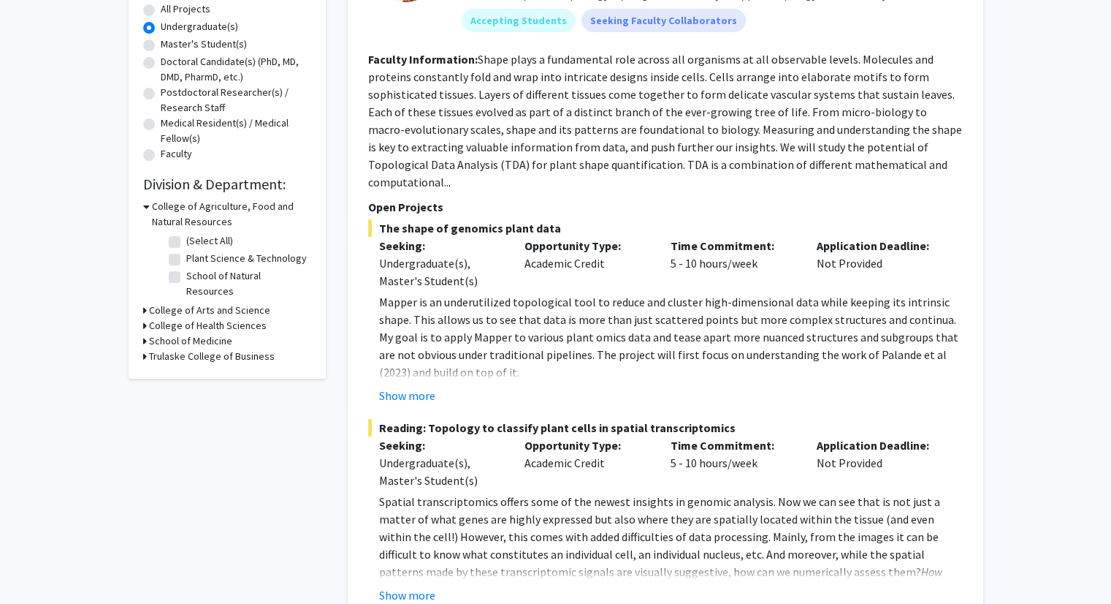
scroll to position [277, 0]
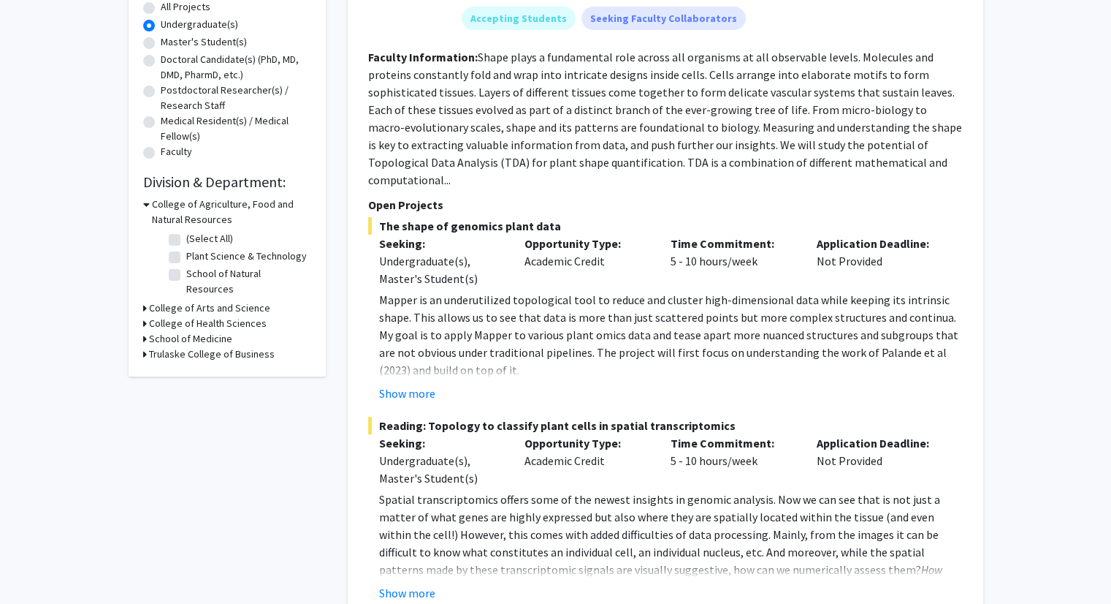
click at [186, 346] on h3 "Trulaske College of Business" at bounding box center [212, 353] width 126 height 15
click at [187, 346] on h3 "Trulaske College of Business" at bounding box center [215, 353] width 126 height 15
click at [185, 331] on h3 "School of Medicine" at bounding box center [190, 338] width 83 height 15
click at [185, 331] on h3 "School of Medicine" at bounding box center [193, 338] width 83 height 15
click at [195, 346] on h3 "Trulaske College of Business" at bounding box center [212, 353] width 126 height 15
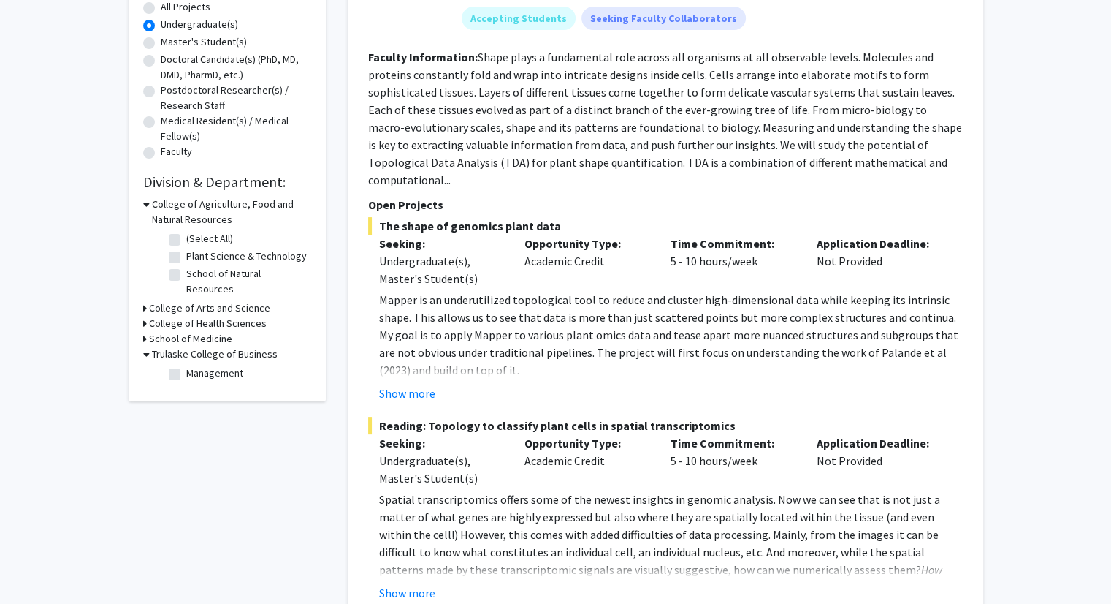
click at [201, 365] on label "Management" at bounding box center [214, 372] width 57 height 15
click at [196, 365] on input "Management" at bounding box center [190, 369] width 9 height 9
checkbox input "true"
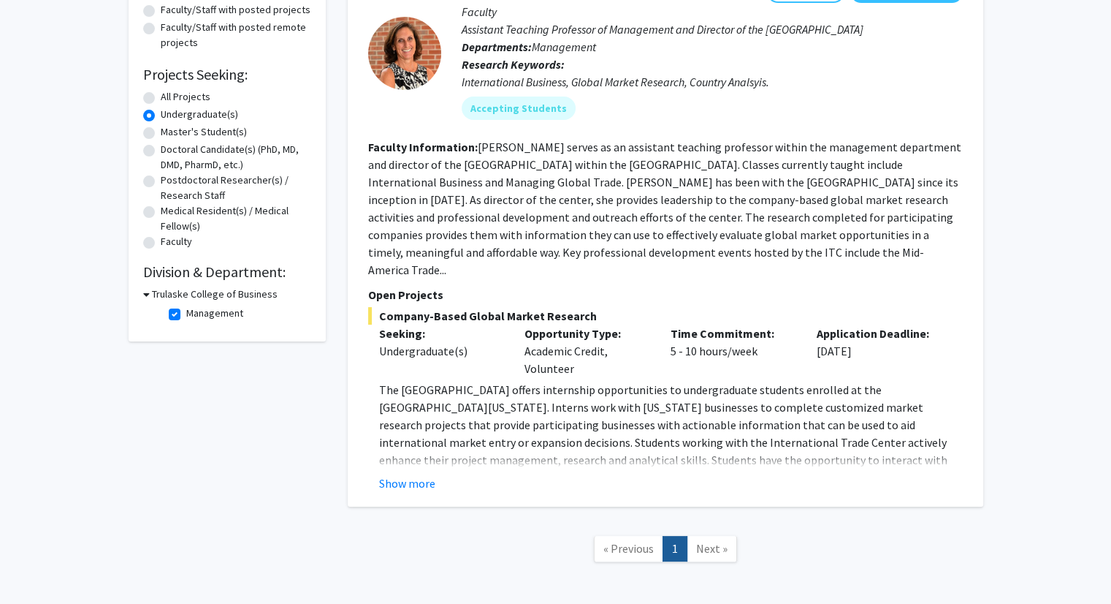
scroll to position [186, 0]
